Goal: Task Accomplishment & Management: Use online tool/utility

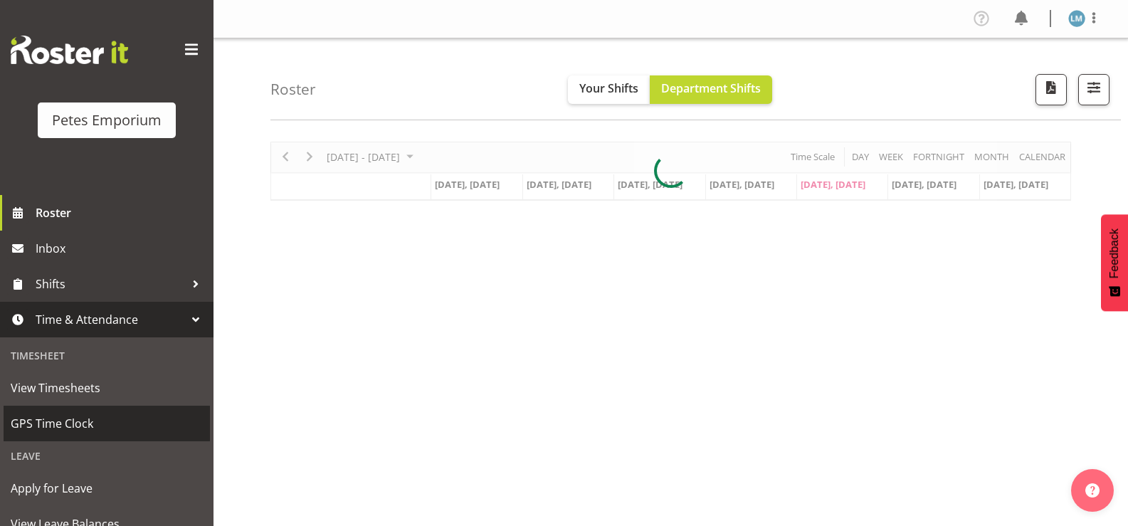
click at [115, 421] on span "GPS Time Clock" at bounding box center [107, 423] width 192 height 21
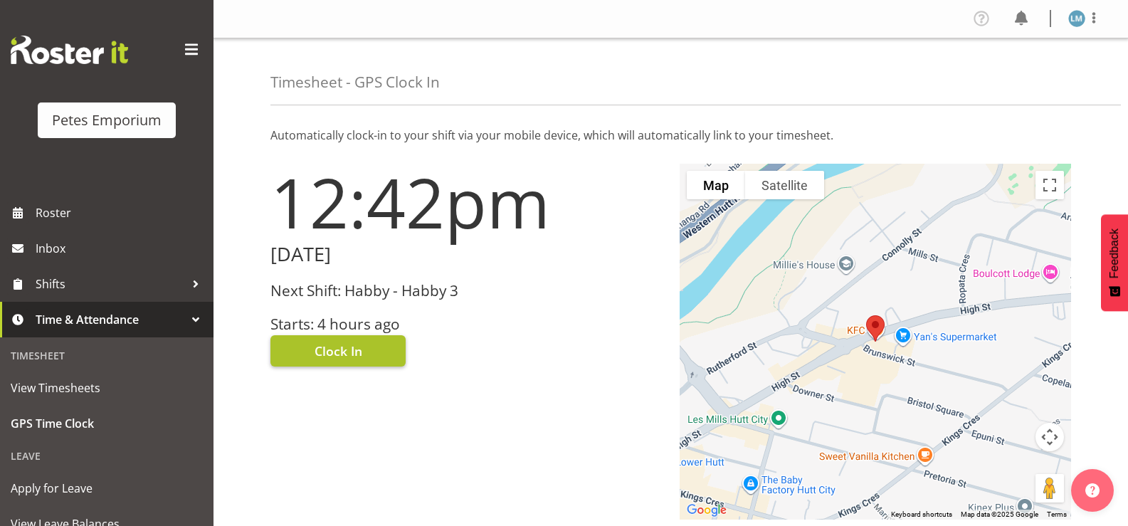
click at [340, 347] on span "Clock In" at bounding box center [338, 351] width 48 height 18
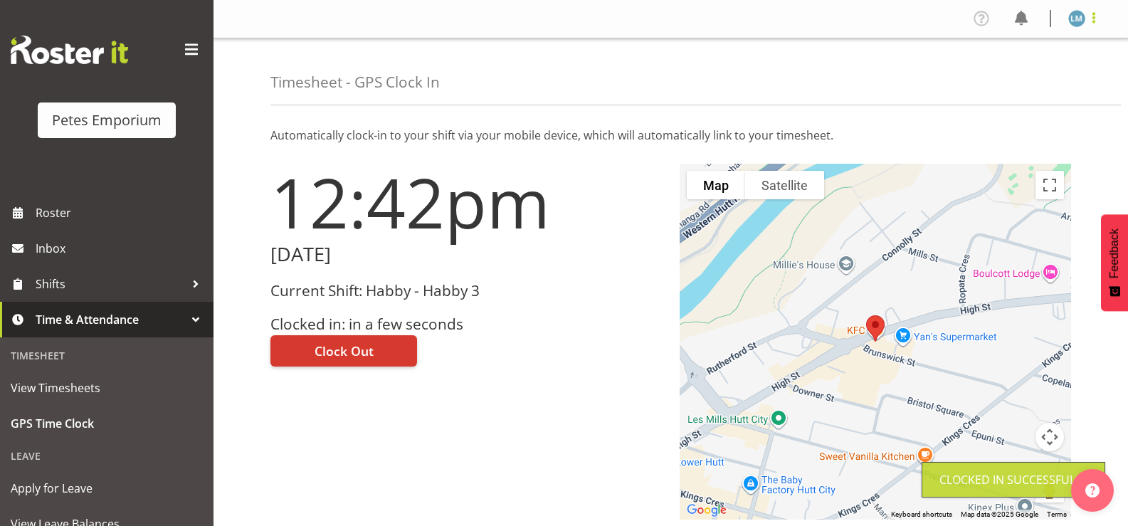
click at [1087, 14] on span at bounding box center [1093, 17] width 17 height 17
click at [1017, 72] on link "Log Out" at bounding box center [1034, 75] width 137 height 26
